Goal: Task Accomplishment & Management: Use online tool/utility

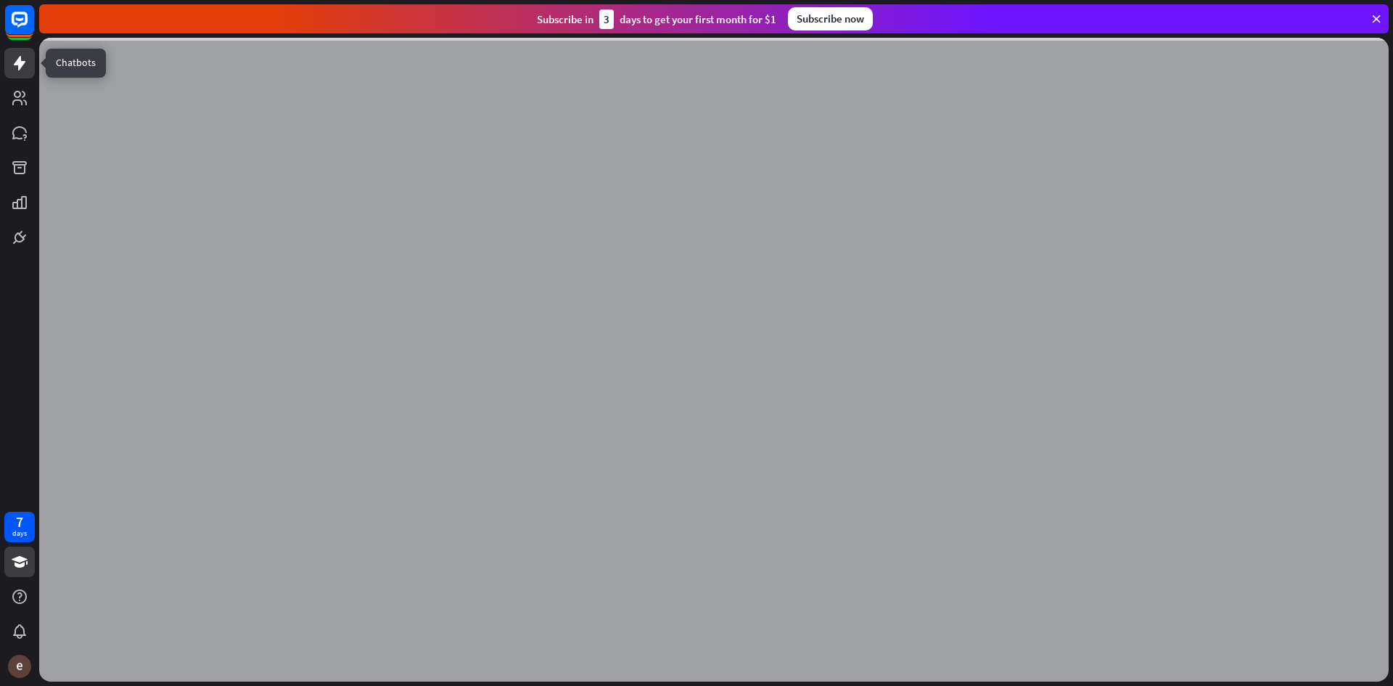
click at [20, 64] on icon at bounding box center [20, 63] width 12 height 15
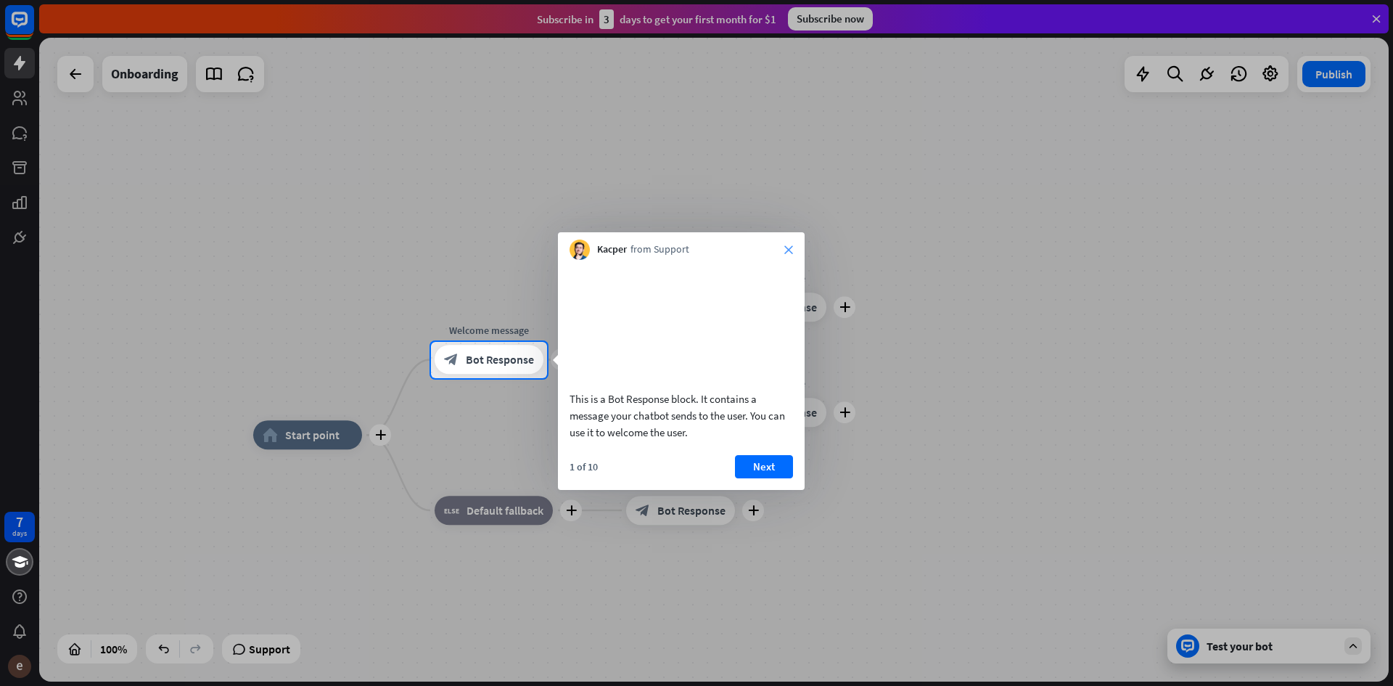
click at [784, 245] on div "Kacper from Support close" at bounding box center [681, 246] width 247 height 28
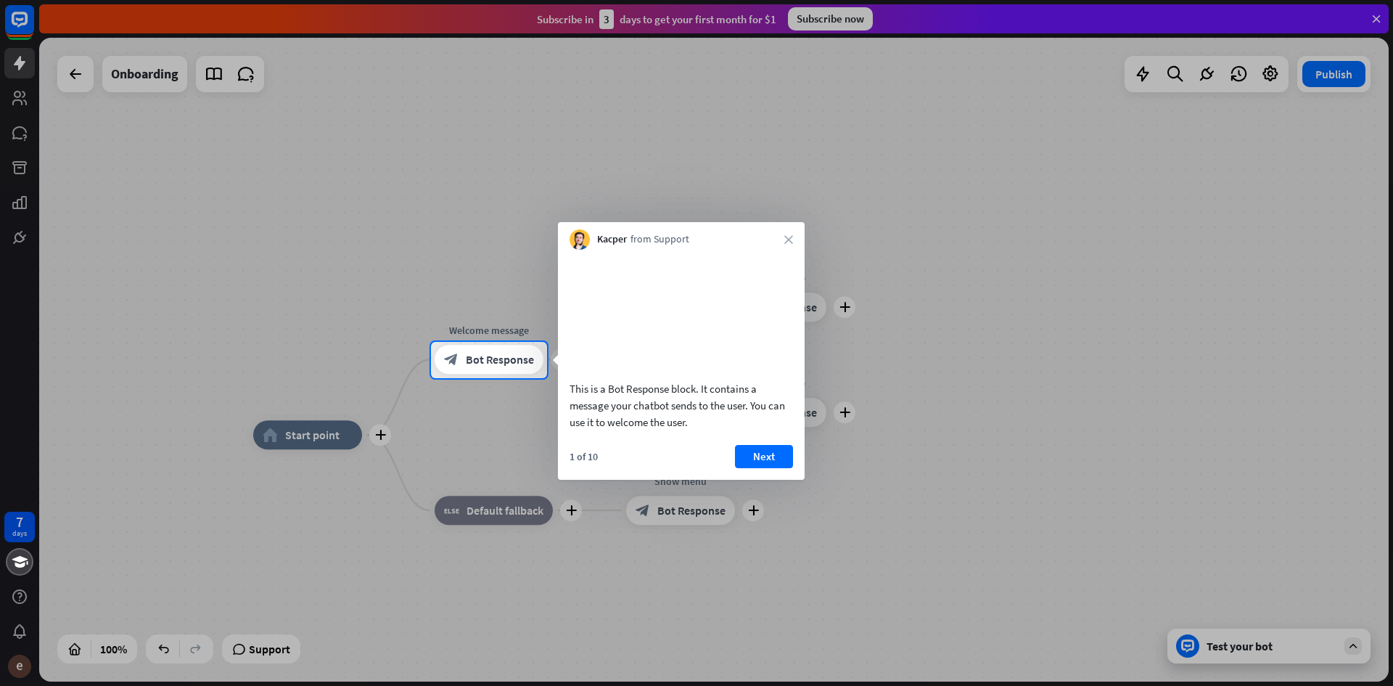
click at [790, 247] on div "Kacper from Support close" at bounding box center [681, 236] width 247 height 28
click at [791, 241] on icon "close" at bounding box center [789, 239] width 9 height 9
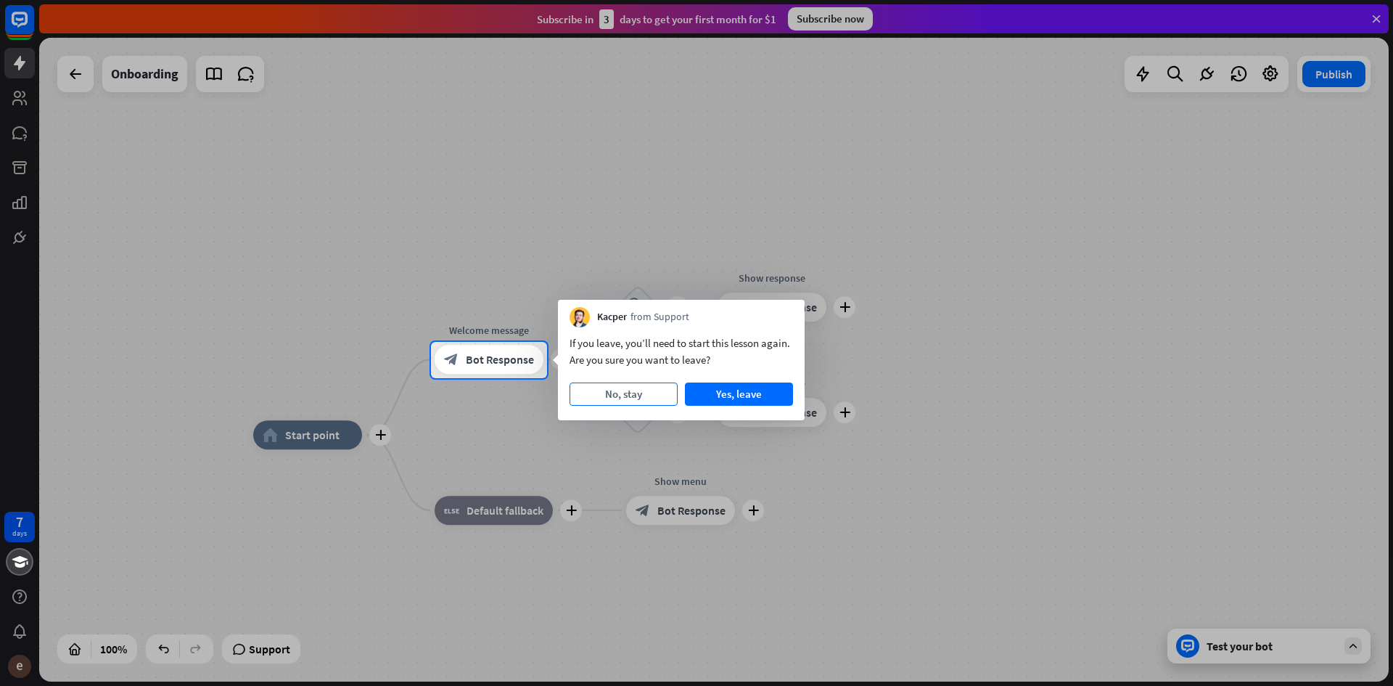
click at [644, 393] on button "No, stay" at bounding box center [624, 393] width 108 height 23
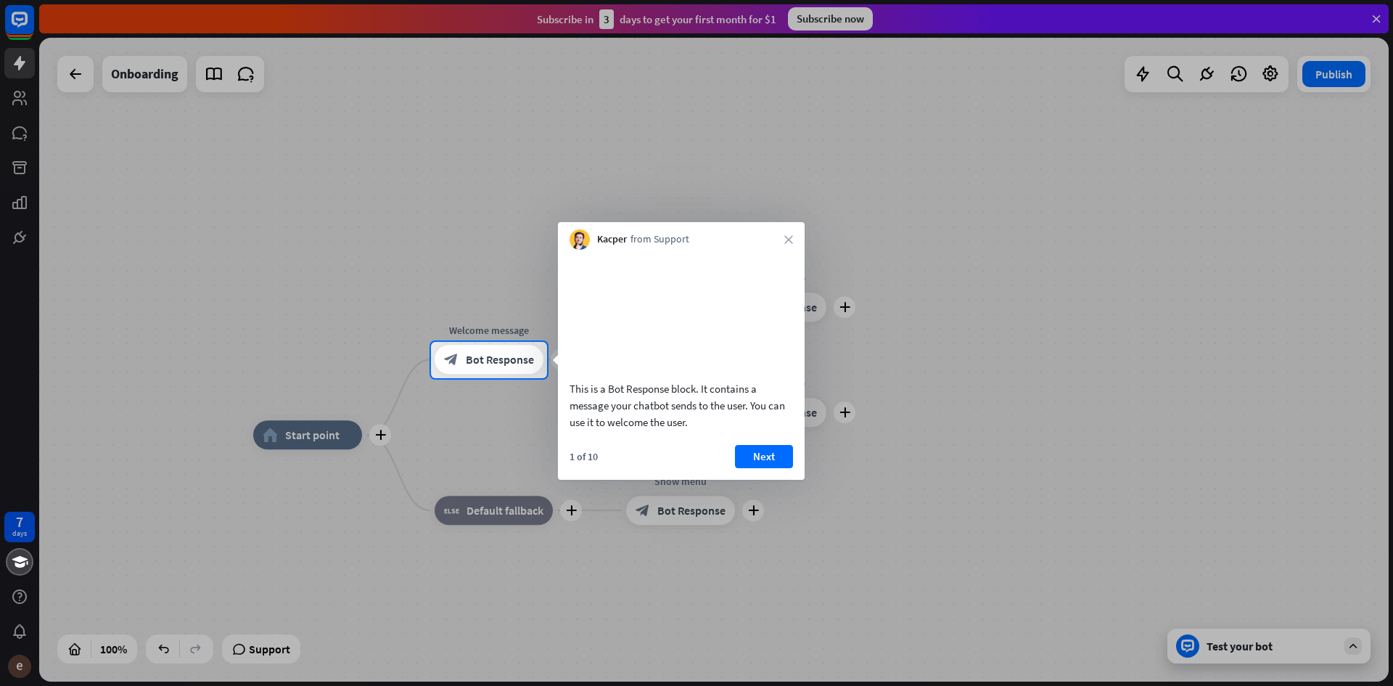
click at [792, 226] on div "Kacper from Support close" at bounding box center [681, 236] width 247 height 28
click at [791, 234] on div "Kacper from Support close" at bounding box center [681, 236] width 247 height 28
click at [785, 242] on div "Kacper from Support close" at bounding box center [681, 236] width 247 height 28
click at [790, 239] on icon "close" at bounding box center [789, 239] width 9 height 9
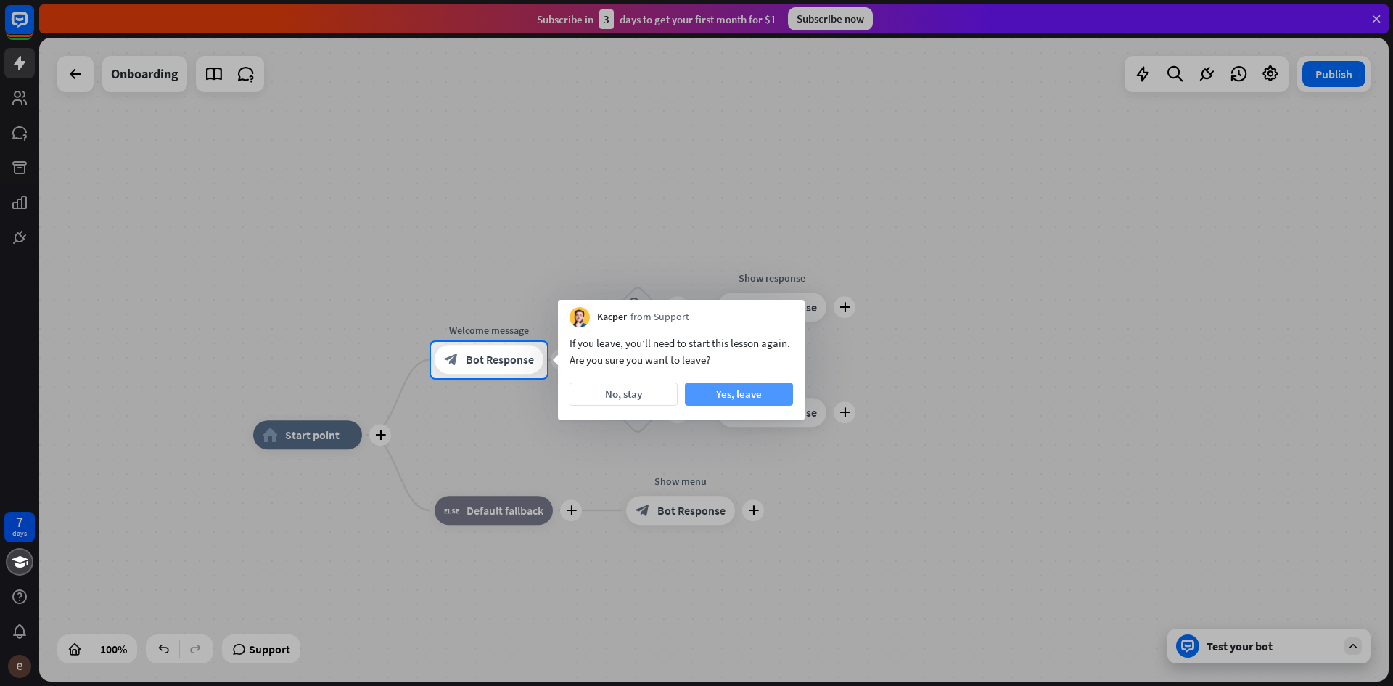
click at [752, 396] on button "Yes, leave" at bounding box center [739, 393] width 108 height 23
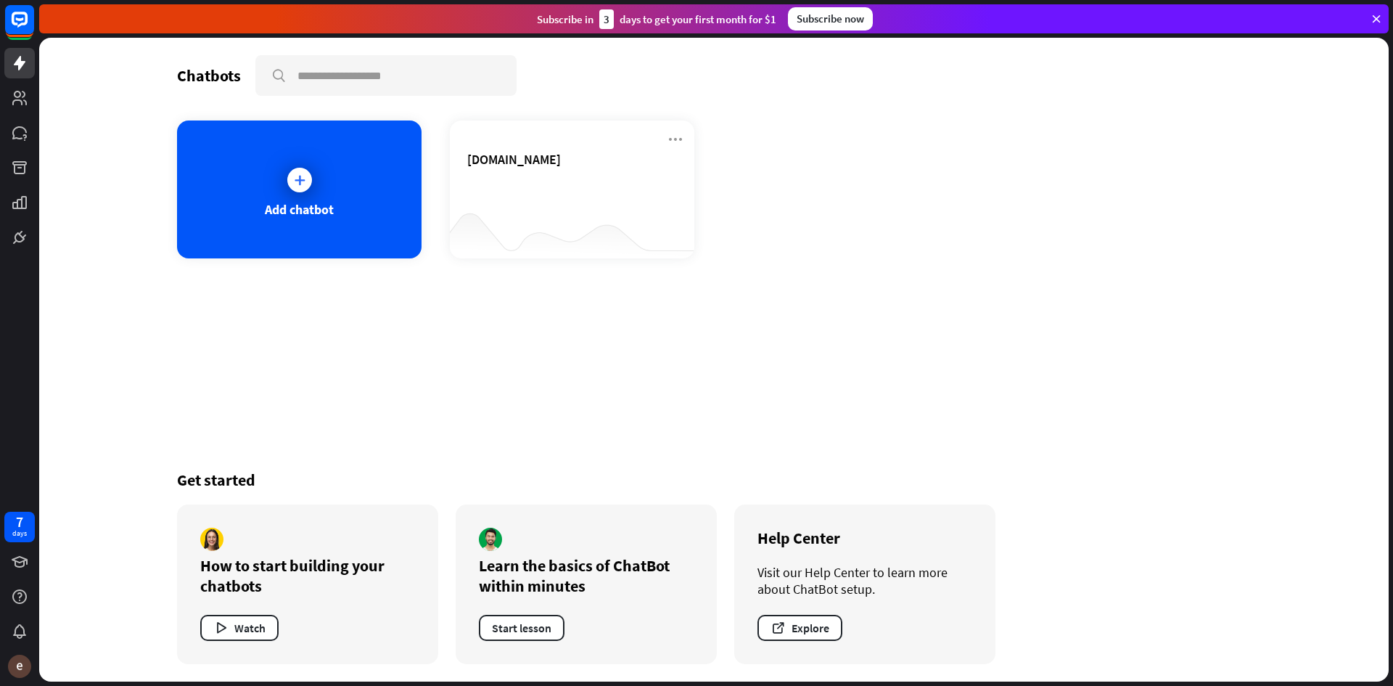
click at [847, 252] on div "Add chatbot [DOMAIN_NAME]" at bounding box center [714, 189] width 1074 height 138
